Goal: Task Accomplishment & Management: Manage account settings

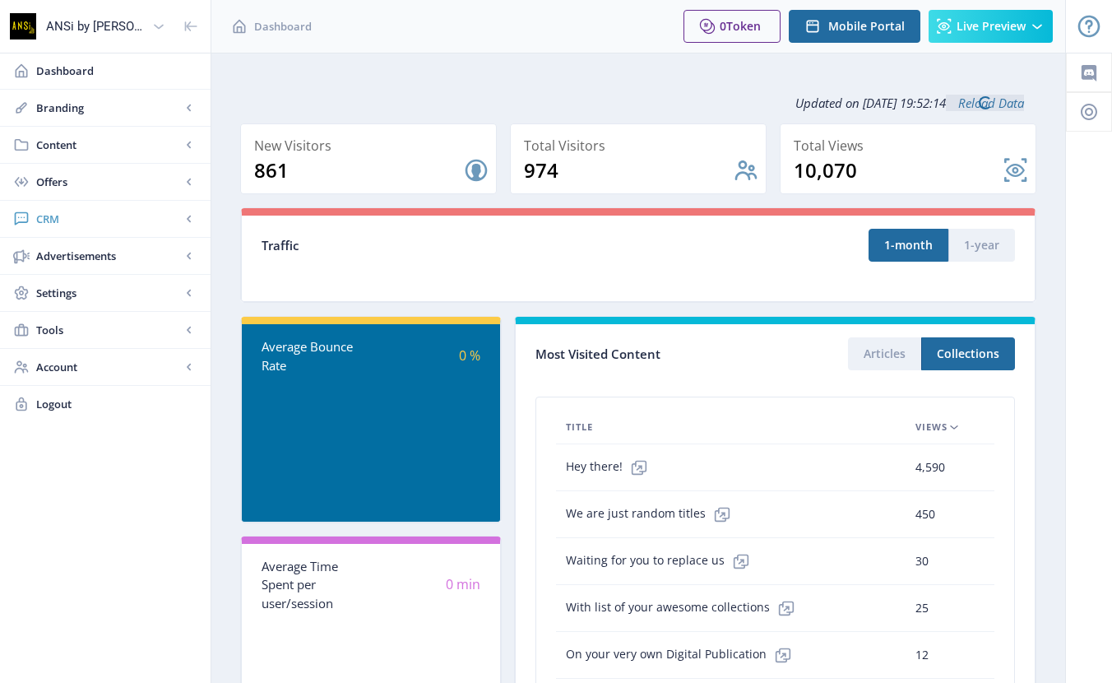
click at [42, 221] on span "CRM" at bounding box center [108, 219] width 145 height 16
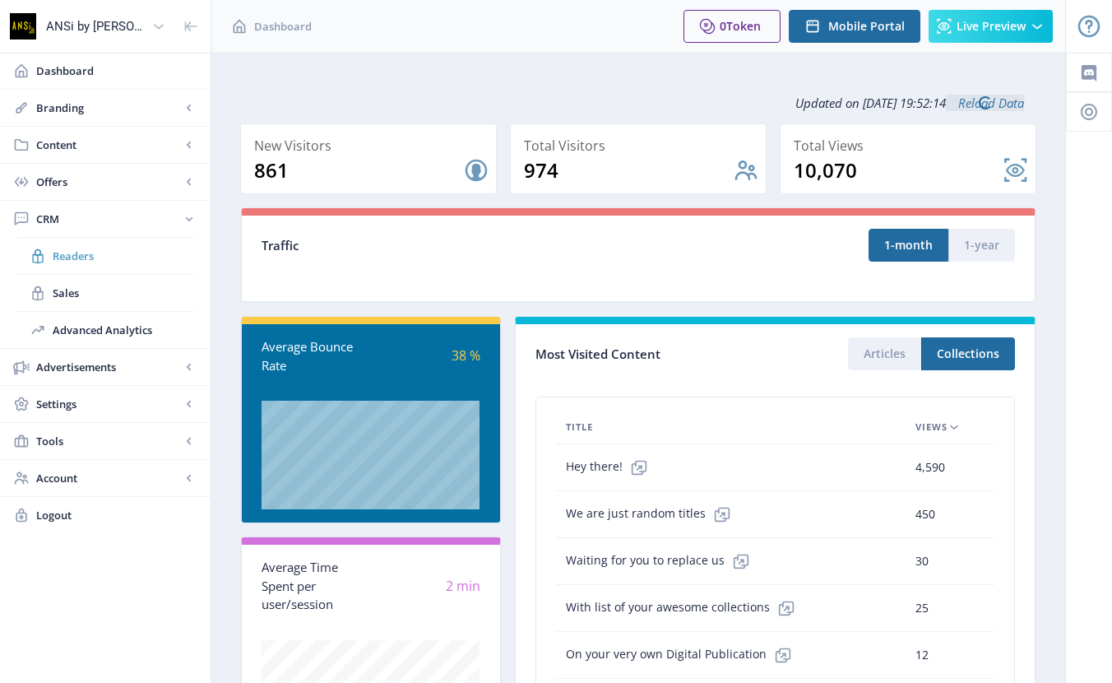
click at [58, 255] on span "Readers" at bounding box center [124, 256] width 142 height 16
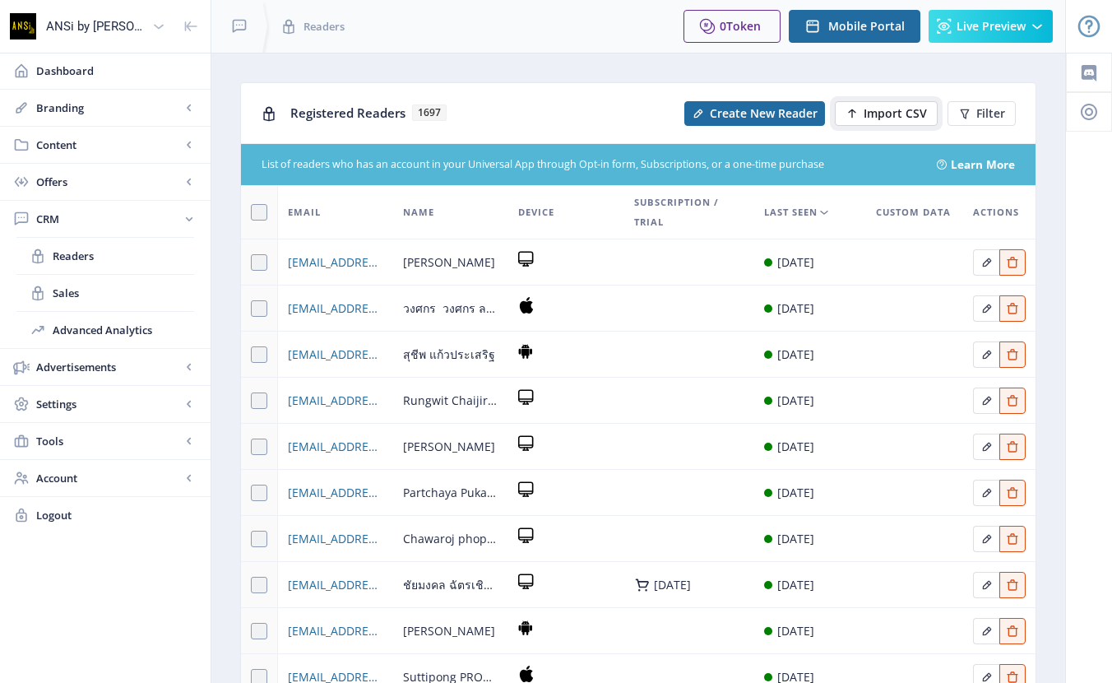
click at [868, 110] on span "Import CSV" at bounding box center [895, 113] width 63 height 13
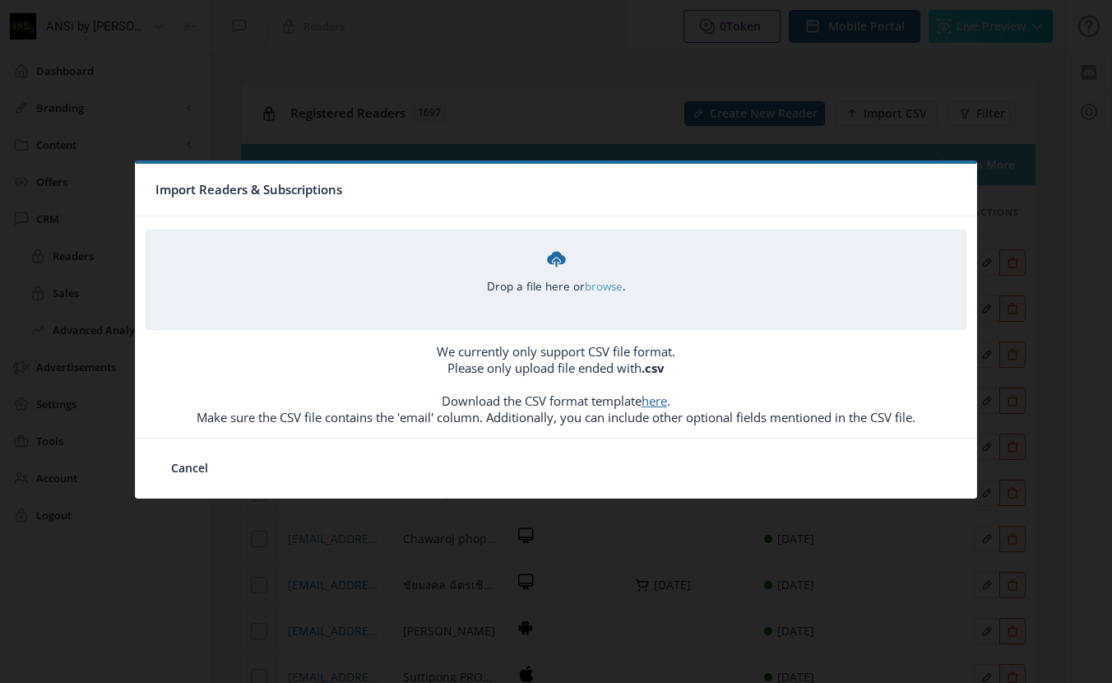
click at [0, 0] on link "browse" at bounding box center [0, 0] width 0 height 0
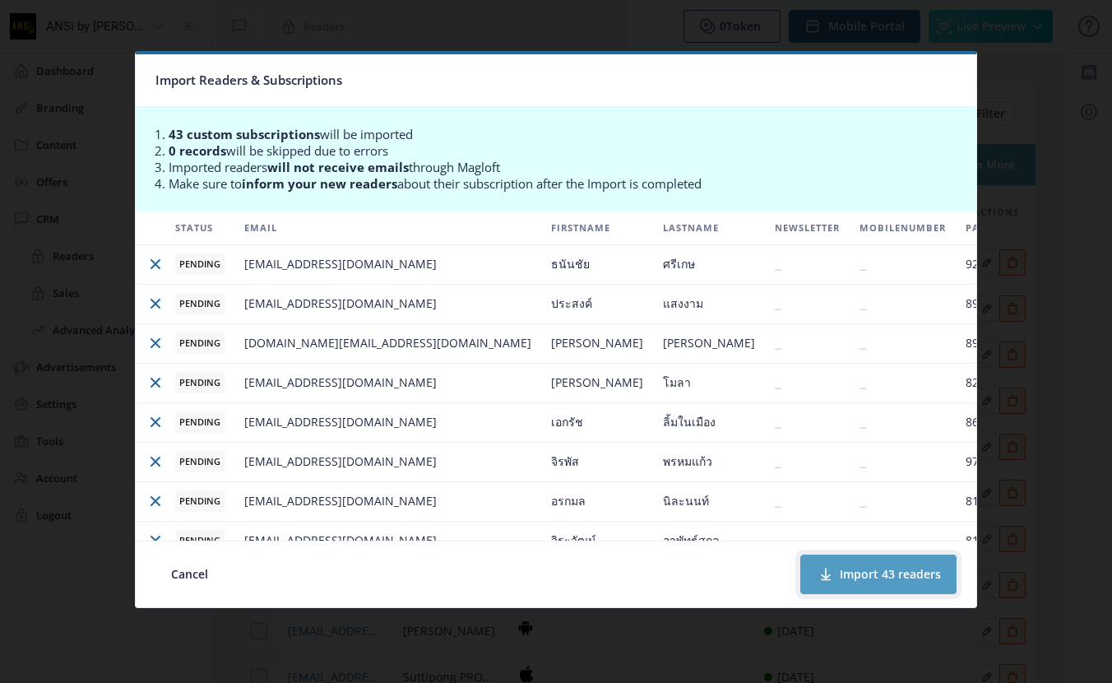
click at [858, 572] on button "Import 43 readers" at bounding box center [879, 574] width 156 height 39
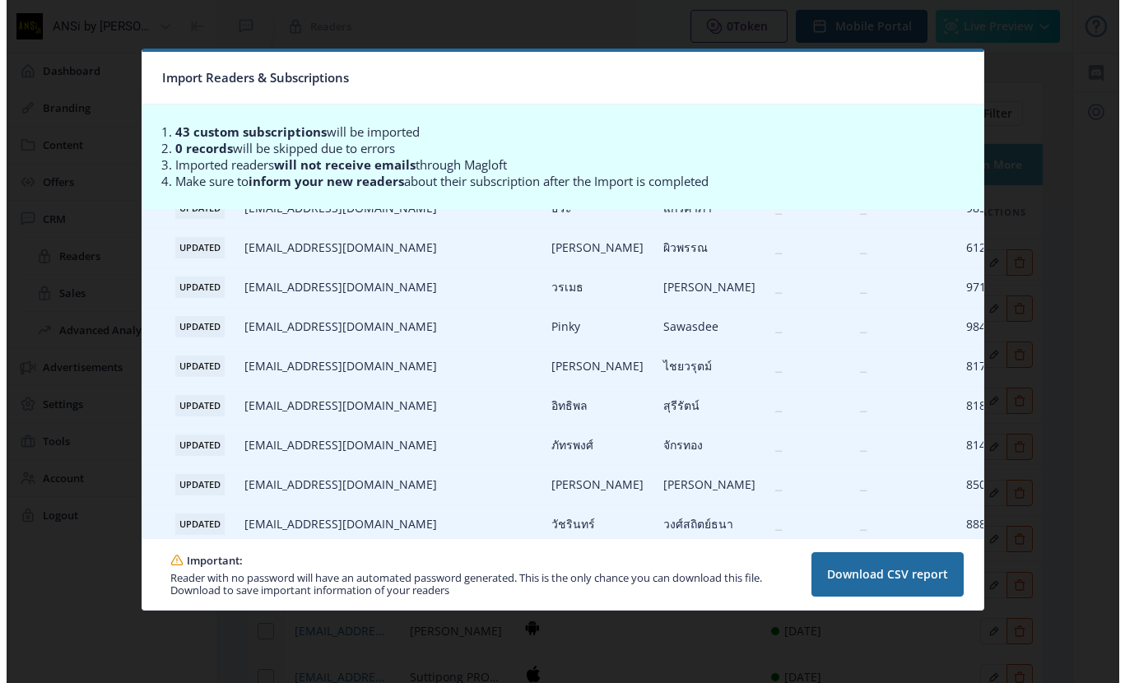
scroll to position [1415, 0]
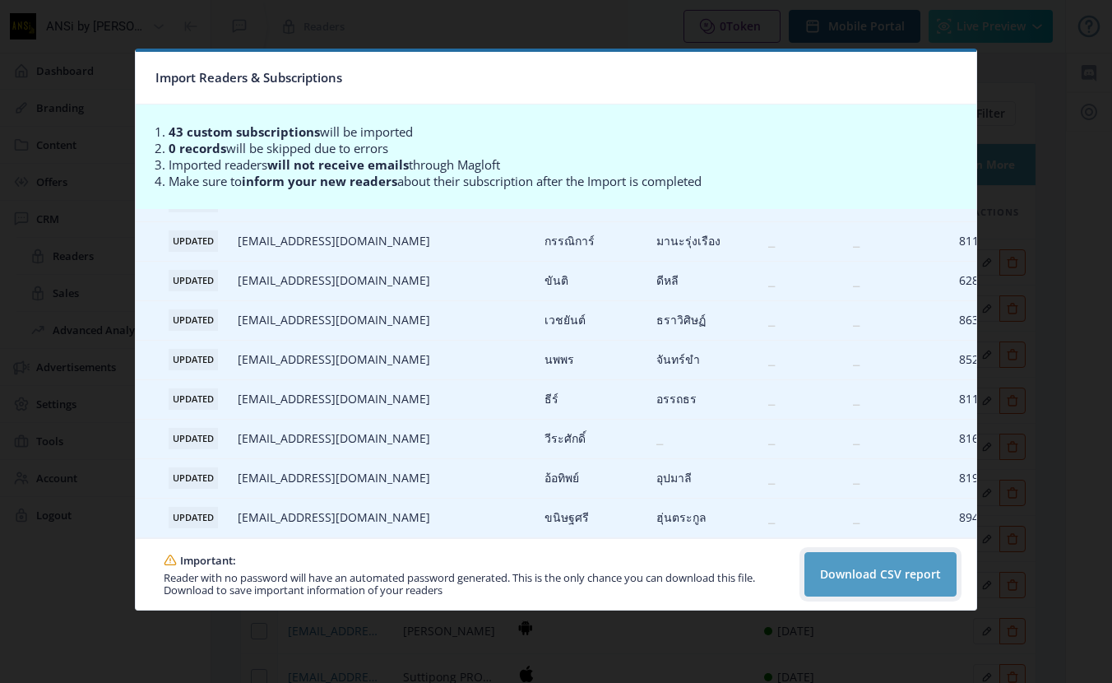
click at [870, 575] on button "Download CSV report" at bounding box center [881, 574] width 152 height 44
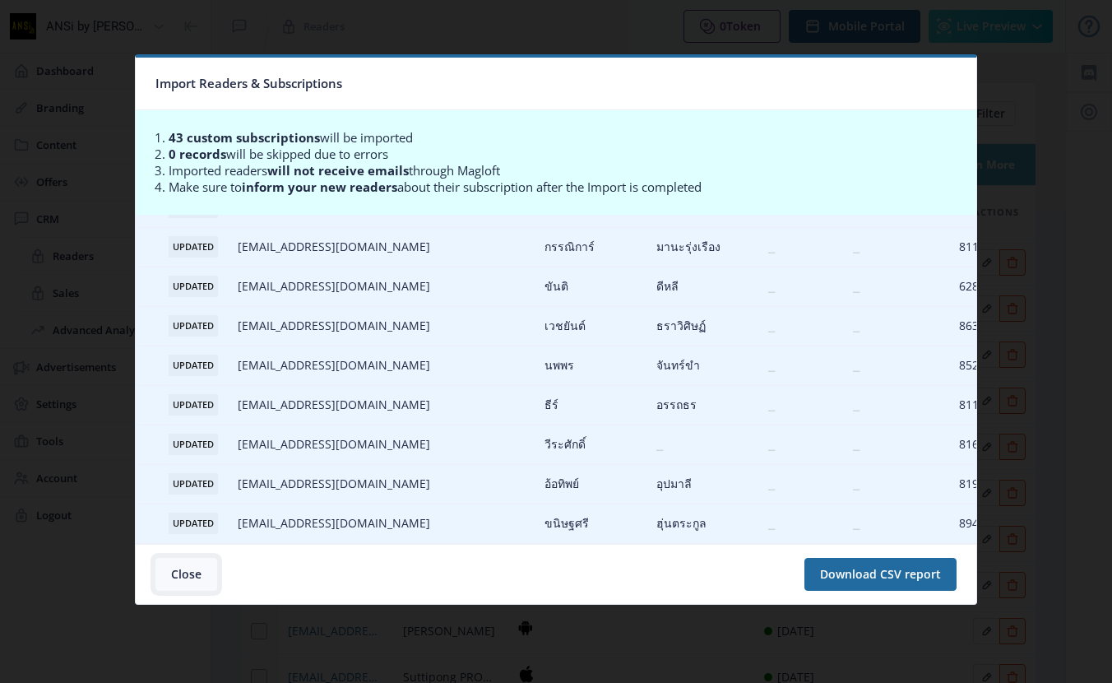
click at [177, 573] on button "Close" at bounding box center [187, 574] width 62 height 33
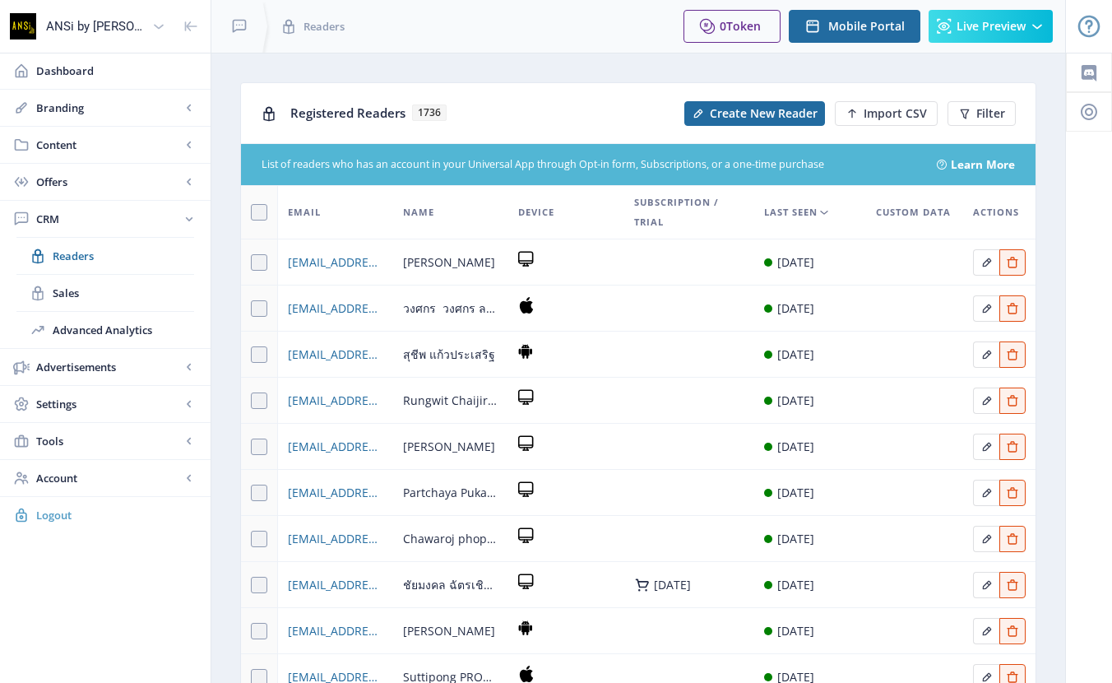
click at [48, 512] on span "Logout" at bounding box center [116, 515] width 161 height 16
